Goal: Information Seeking & Learning: Learn about a topic

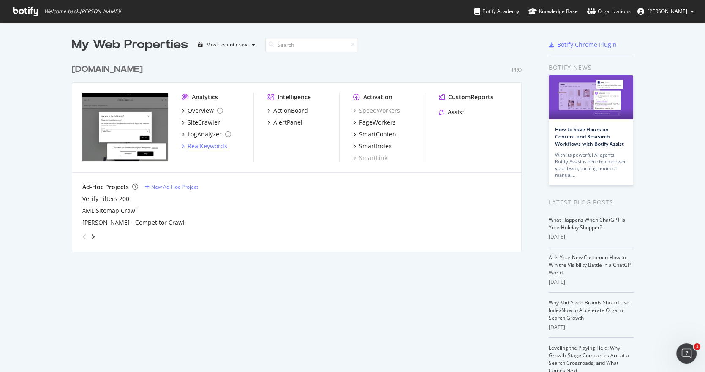
click at [210, 150] on div "RealKeywords" at bounding box center [208, 146] width 40 height 8
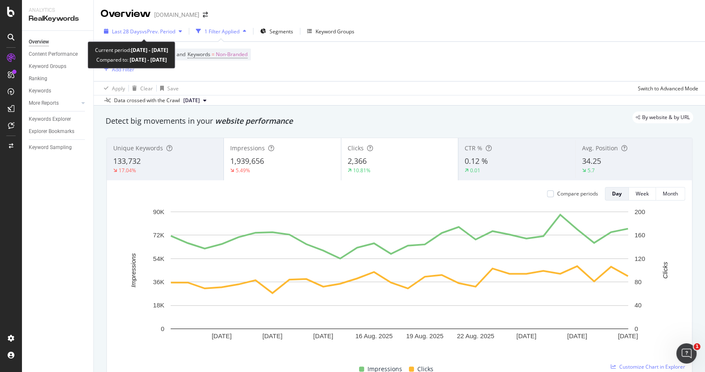
click at [130, 35] on span "Last 28 Days" at bounding box center [127, 31] width 30 height 7
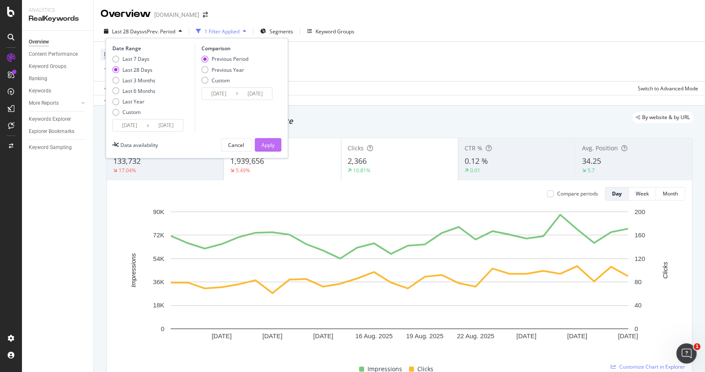
click at [269, 142] on div "Apply" at bounding box center [268, 145] width 13 height 7
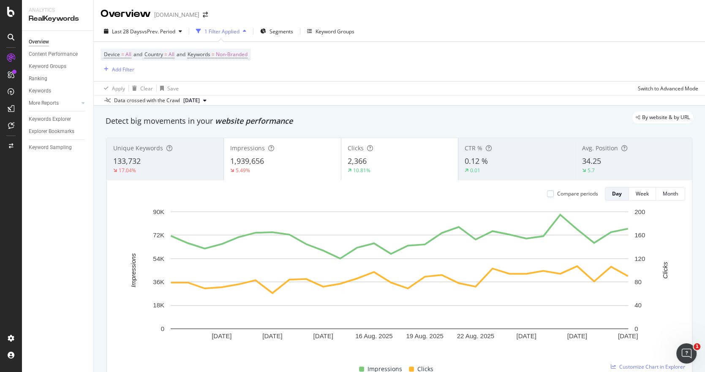
click at [132, 41] on div "Last 28 Days vs Prev. Period 1 Filter Applied Segments Keyword Groups" at bounding box center [400, 33] width 612 height 17
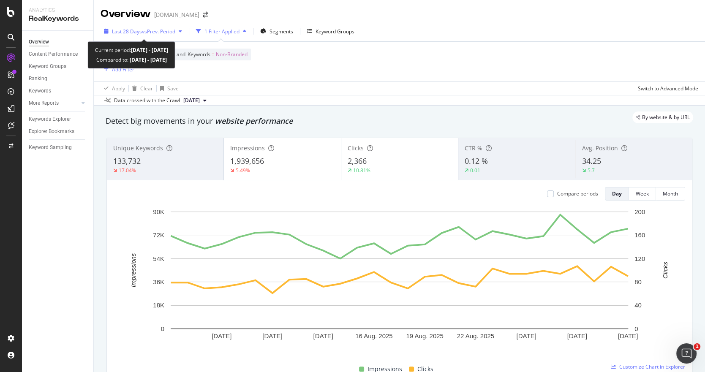
click at [132, 33] on span "Last 28 Days" at bounding box center [127, 31] width 30 height 7
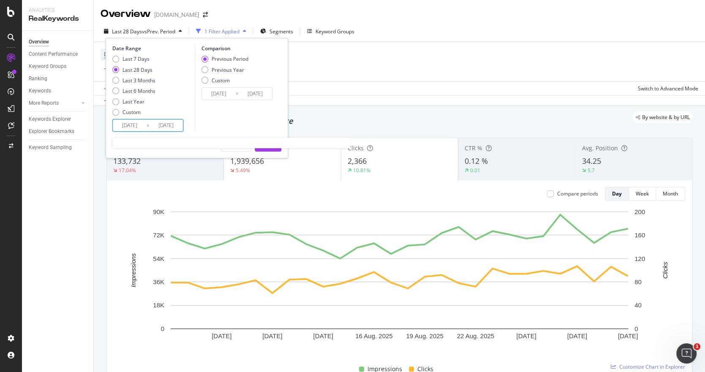
click at [138, 123] on input "[DATE]" at bounding box center [130, 126] width 34 height 12
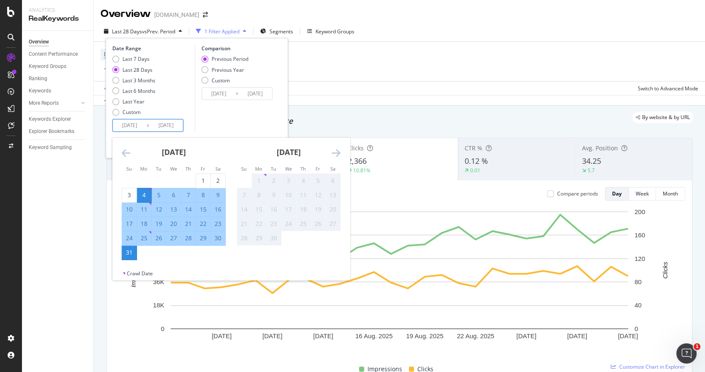
click at [126, 149] on icon "Move backward to switch to the previous month." at bounding box center [126, 153] width 9 height 10
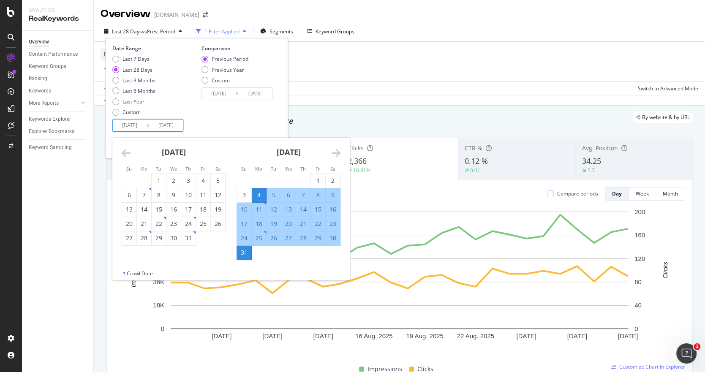
click at [126, 149] on icon "Move backward to switch to the previous month." at bounding box center [126, 153] width 9 height 10
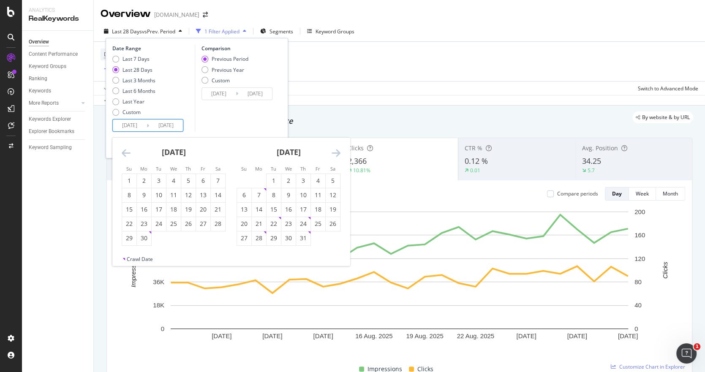
click at [126, 149] on icon "Move backward to switch to the previous month." at bounding box center [126, 153] width 9 height 10
click at [126, 150] on icon "Move backward to switch to the previous month." at bounding box center [126, 153] width 9 height 10
click at [127, 150] on icon "Move backward to switch to the previous month." at bounding box center [126, 153] width 9 height 10
click at [128, 150] on icon "Move backward to switch to the previous month." at bounding box center [126, 153] width 9 height 10
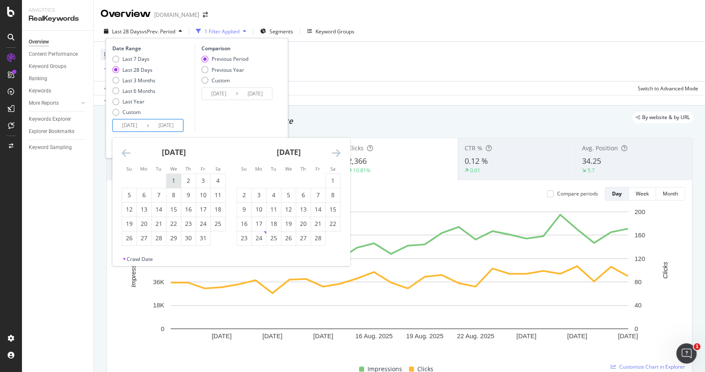
click at [169, 178] on div "1" at bounding box center [174, 181] width 14 height 8
type input "[DATE]"
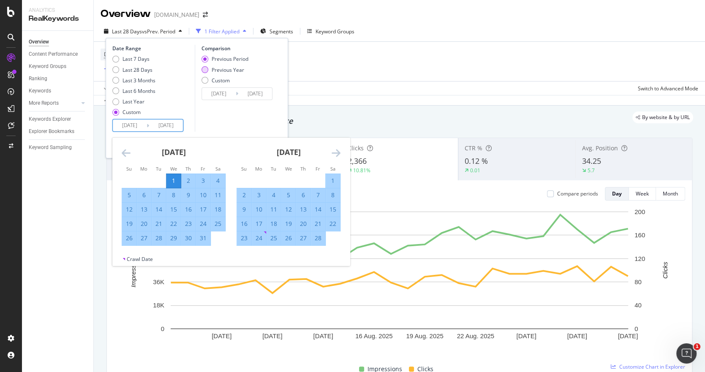
click at [205, 70] on div "Previous Year" at bounding box center [205, 69] width 7 height 7
type input "[DATE]"
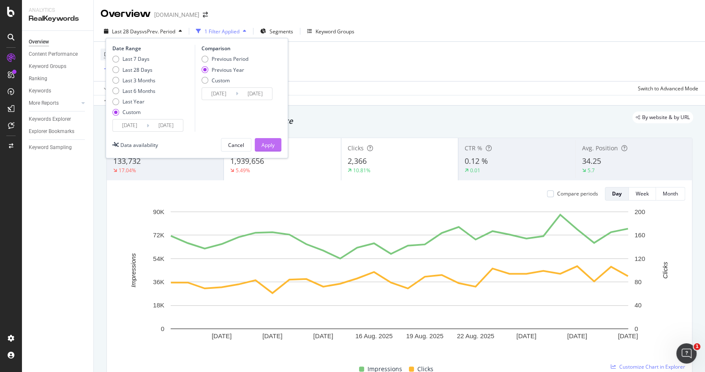
click at [272, 139] on div "Apply" at bounding box center [268, 145] width 13 height 13
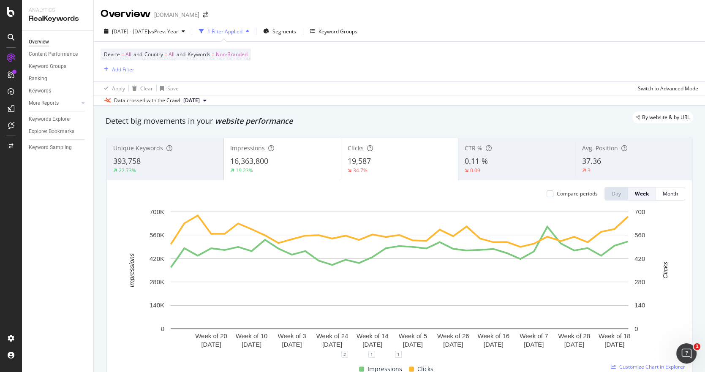
click at [151, 175] on div "Unique Keywords 393,758 22.73%" at bounding box center [165, 159] width 117 height 38
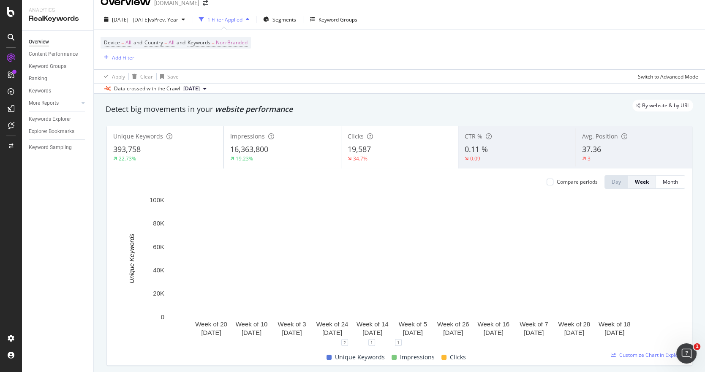
scroll to position [11, 0]
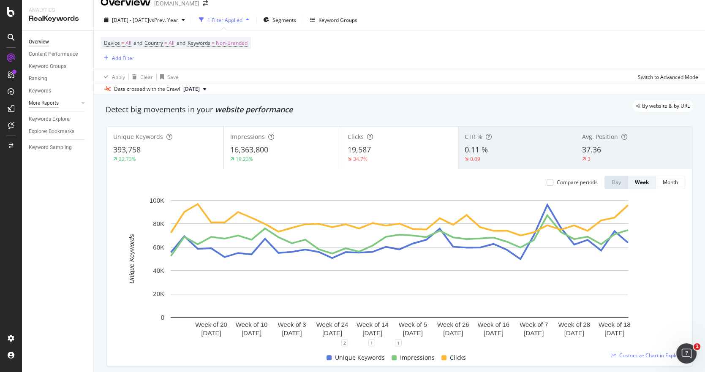
click at [47, 106] on div "More Reports" at bounding box center [44, 103] width 30 height 9
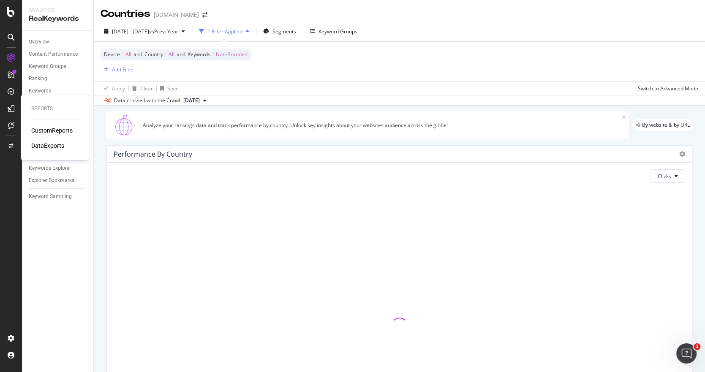
click at [50, 130] on div "CustomReports" at bounding box center [51, 130] width 41 height 8
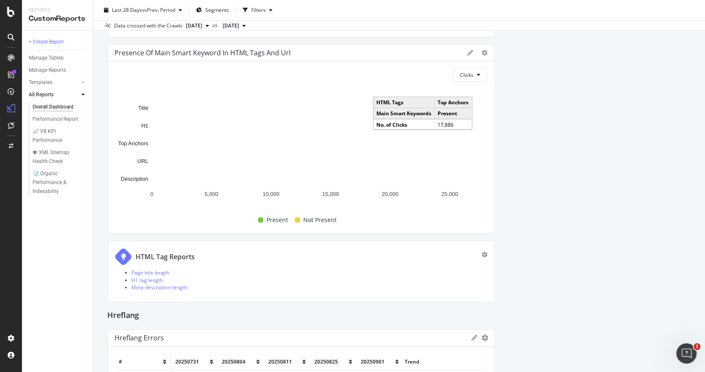
scroll to position [2111, 0]
